Goal: Information Seeking & Learning: Learn about a topic

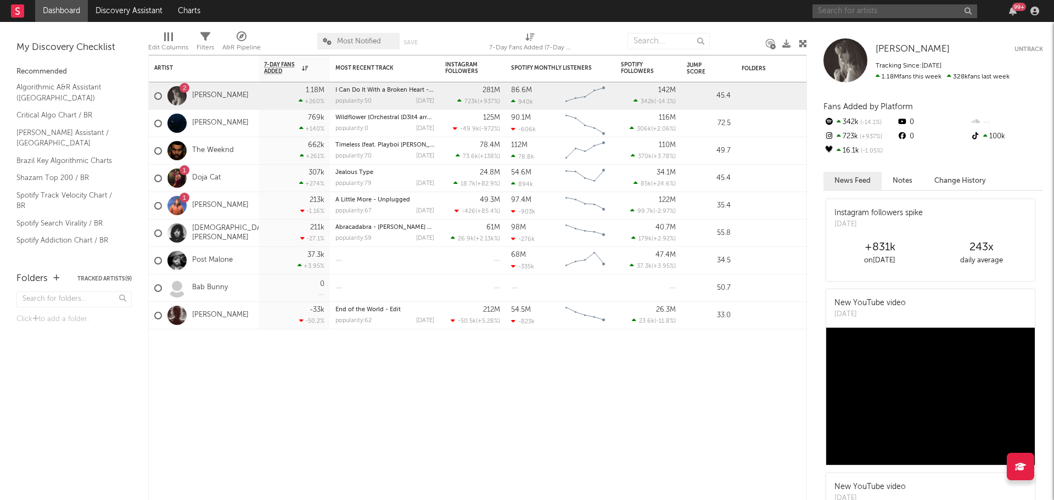
click at [852, 8] on input "text" at bounding box center [895, 11] width 165 height 14
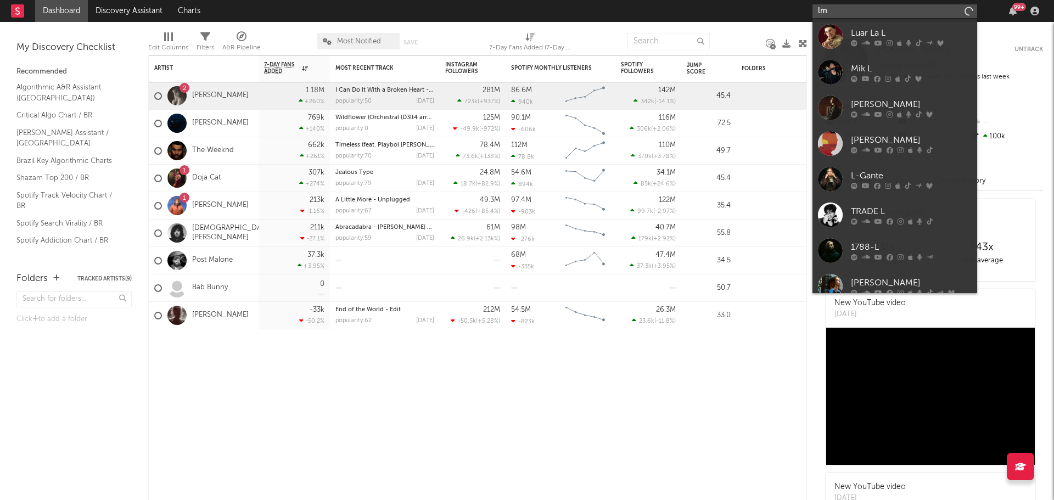
type input "l"
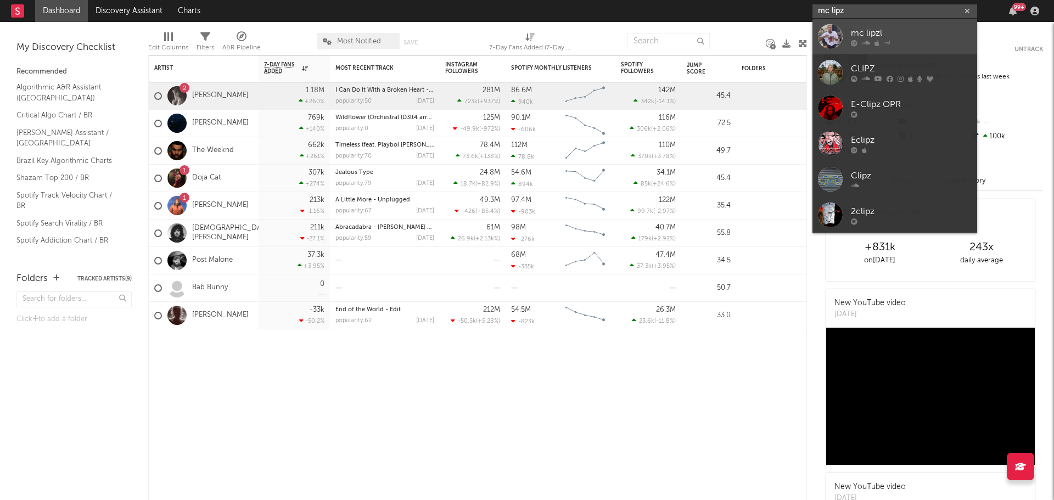
type input "mc lipz"
click at [880, 44] on div at bounding box center [911, 43] width 121 height 7
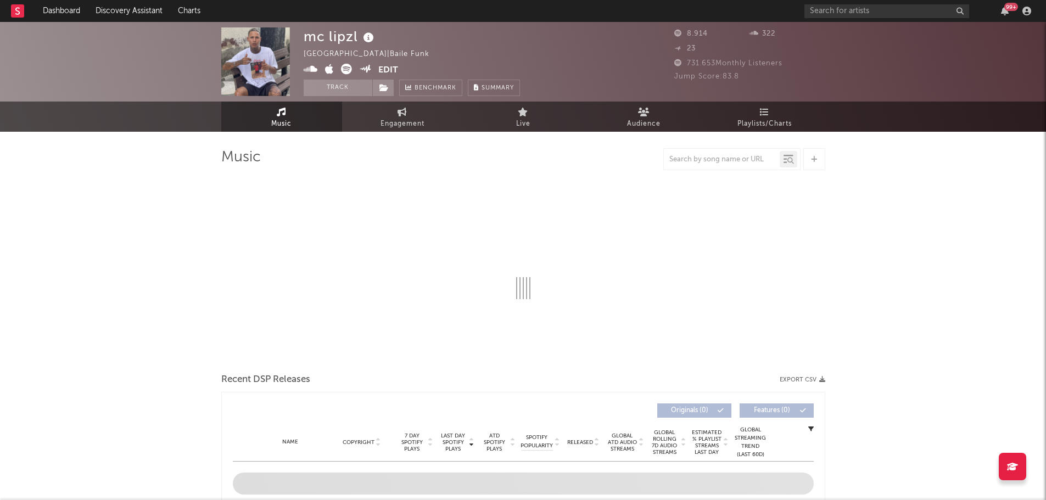
select select "6m"
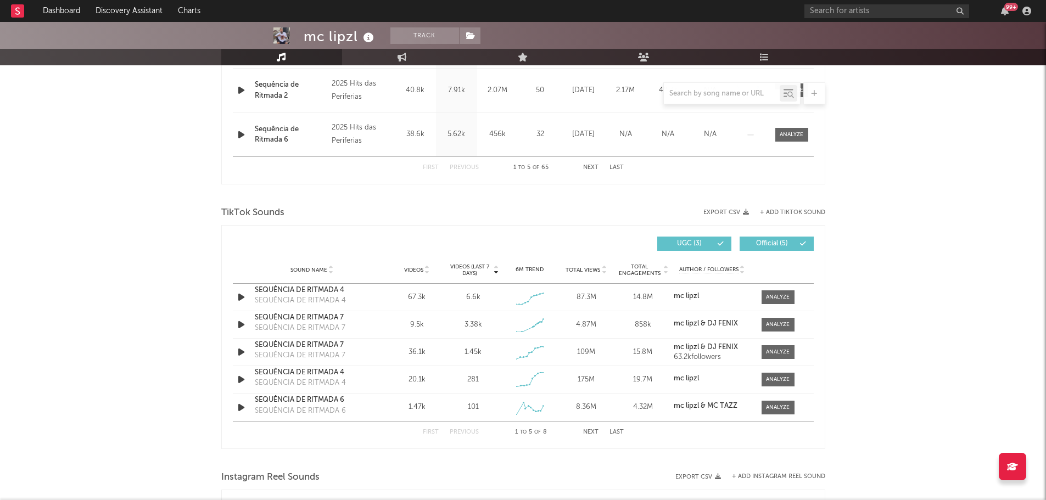
scroll to position [613, 0]
click at [771, 352] on div at bounding box center [778, 351] width 24 height 8
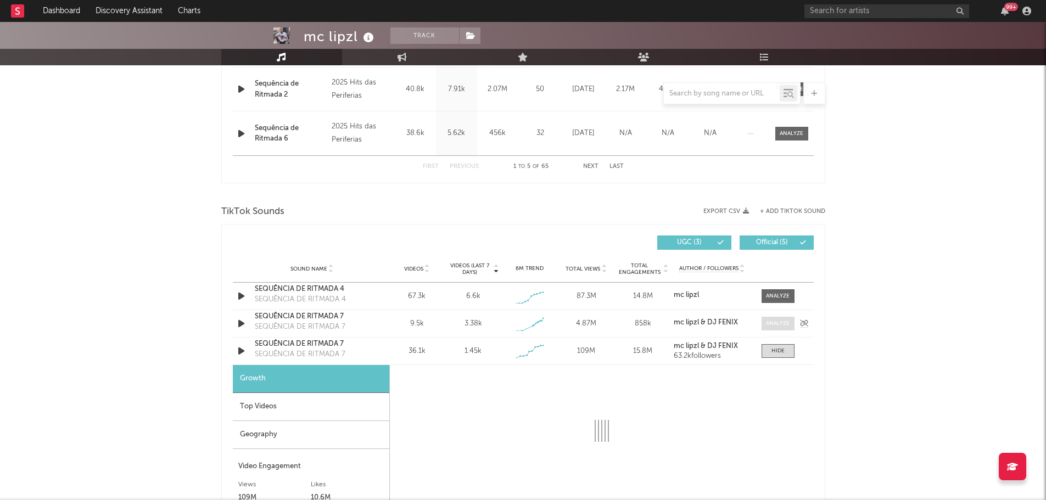
select select "1w"
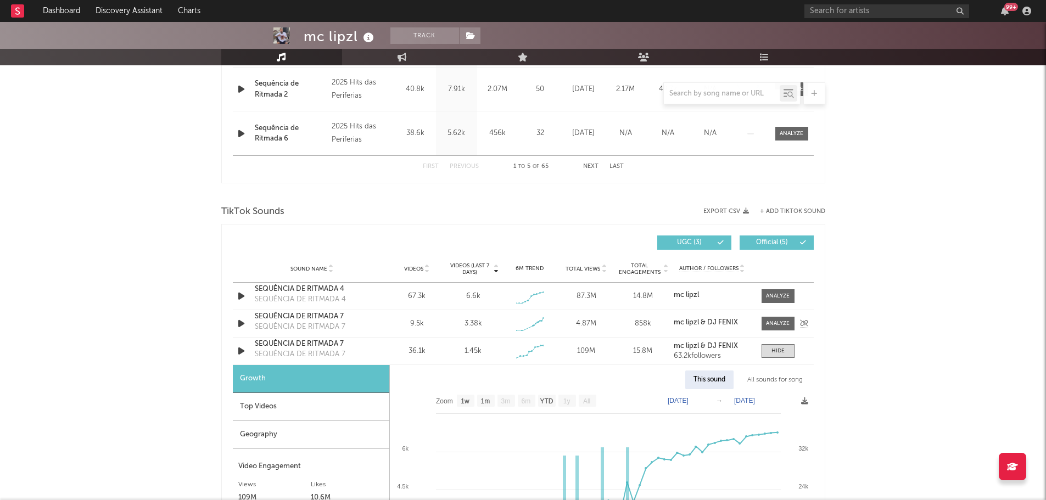
click at [781, 315] on div "Sound Name SEQUÊNCIA DE RITMADA 7 SEQUÊNCIA DE RITMADA 7 Videos 9.5k Videos (la…" at bounding box center [523, 323] width 581 height 27
click at [783, 327] on div at bounding box center [778, 324] width 24 height 8
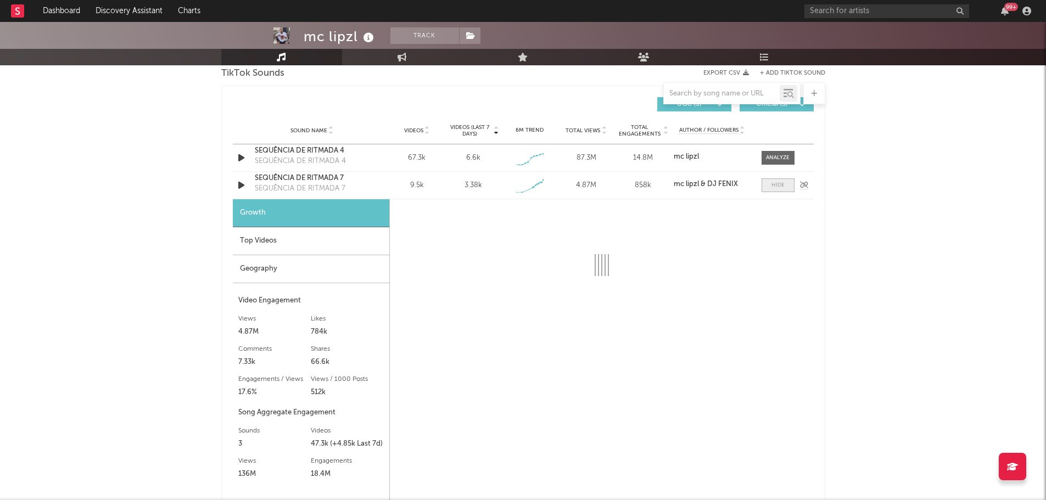
select select "1w"
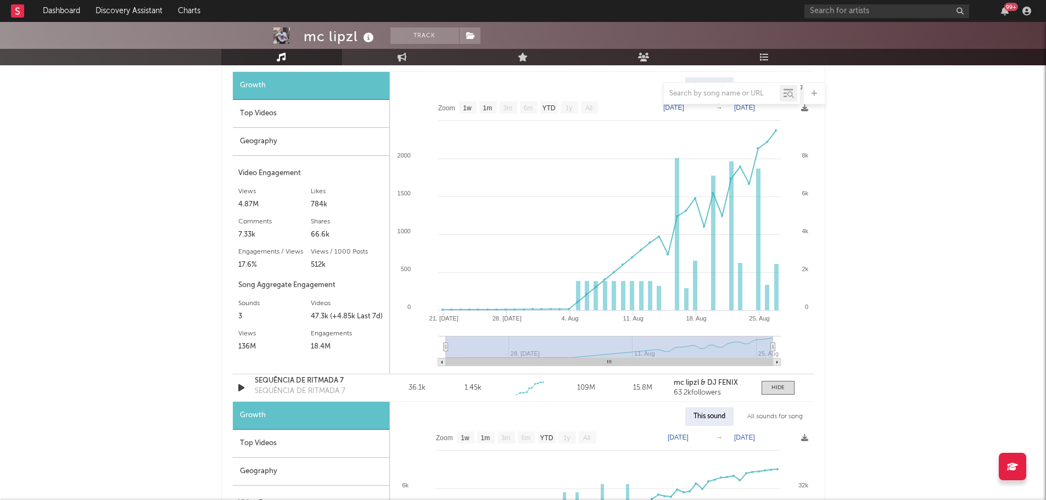
scroll to position [1025, 0]
